Goal: Information Seeking & Learning: Understand process/instructions

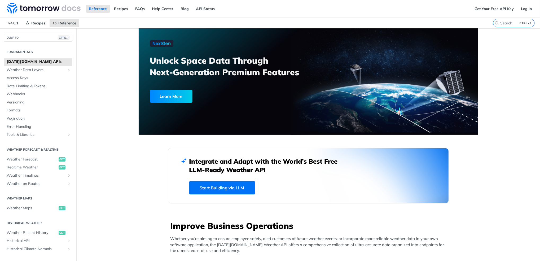
scroll to position [141, 0]
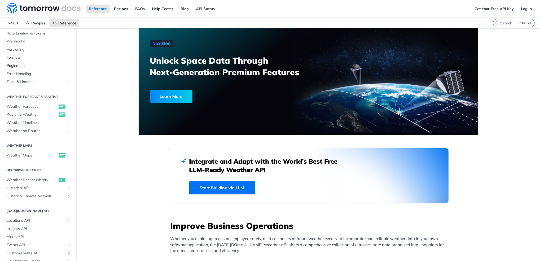
scroll to position [70, 0]
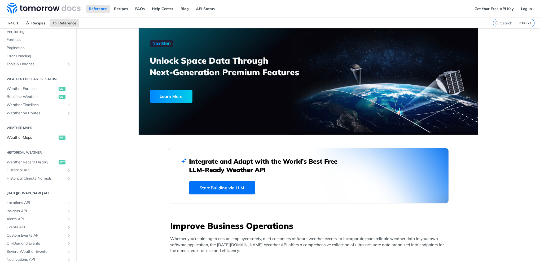
click at [38, 135] on span "Weather Maps" at bounding box center [32, 137] width 51 height 5
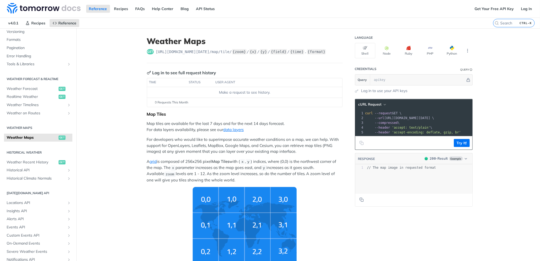
click at [207, 203] on img "Tiles Zoom Level" at bounding box center [245, 226] width 104 height 78
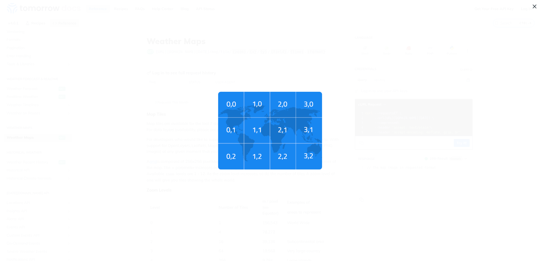
click at [217, 107] on span "Tiles Zoom Level" at bounding box center [270, 130] width 540 height 261
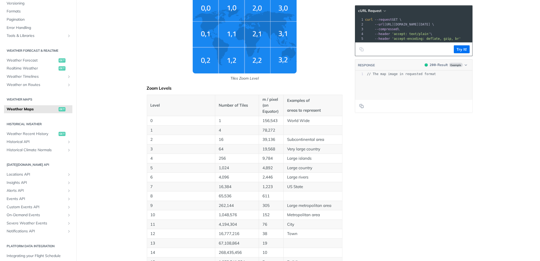
scroll to position [212, 0]
